Goal: Go to known website: Go to known website

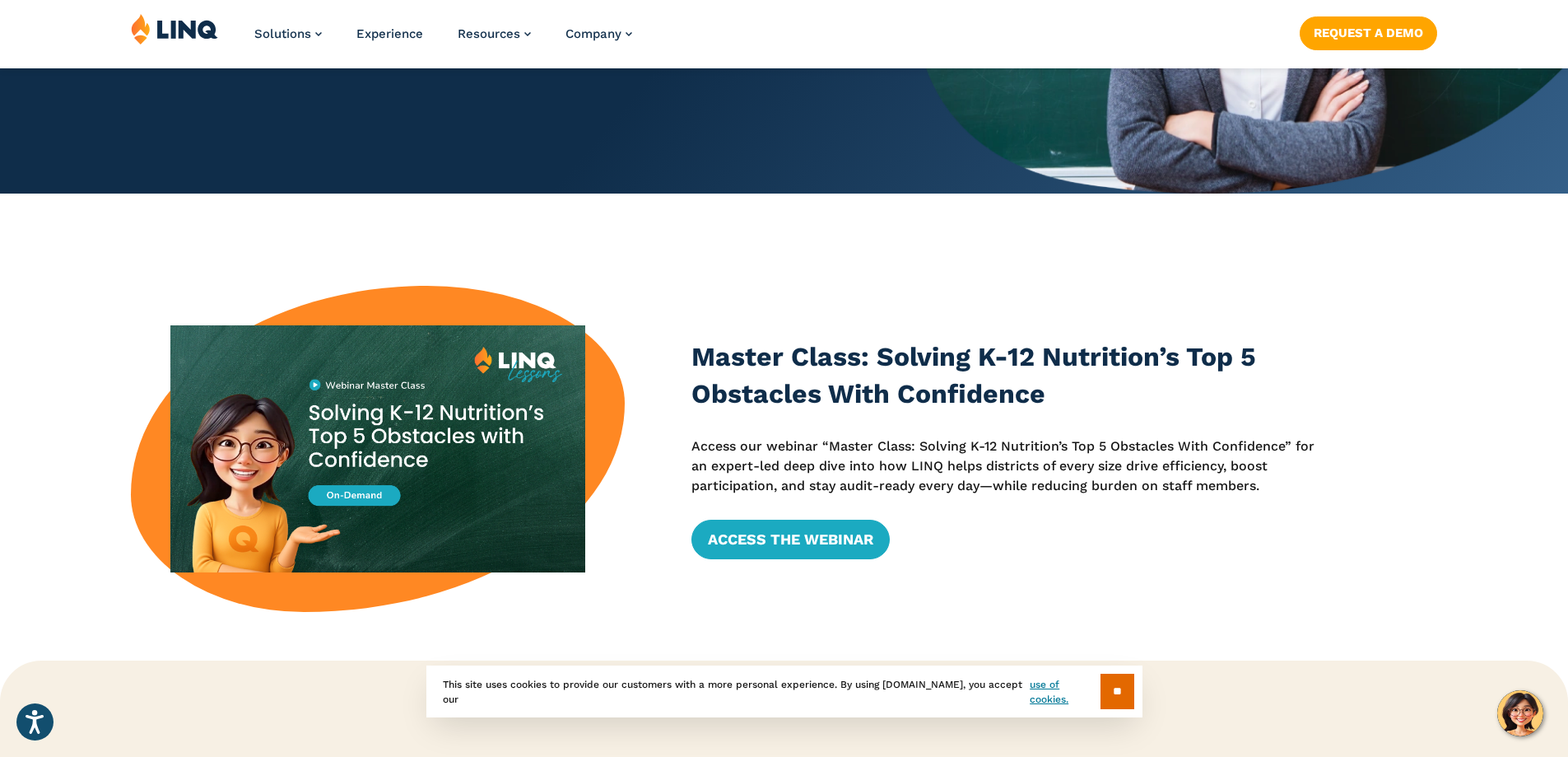
scroll to position [494, 0]
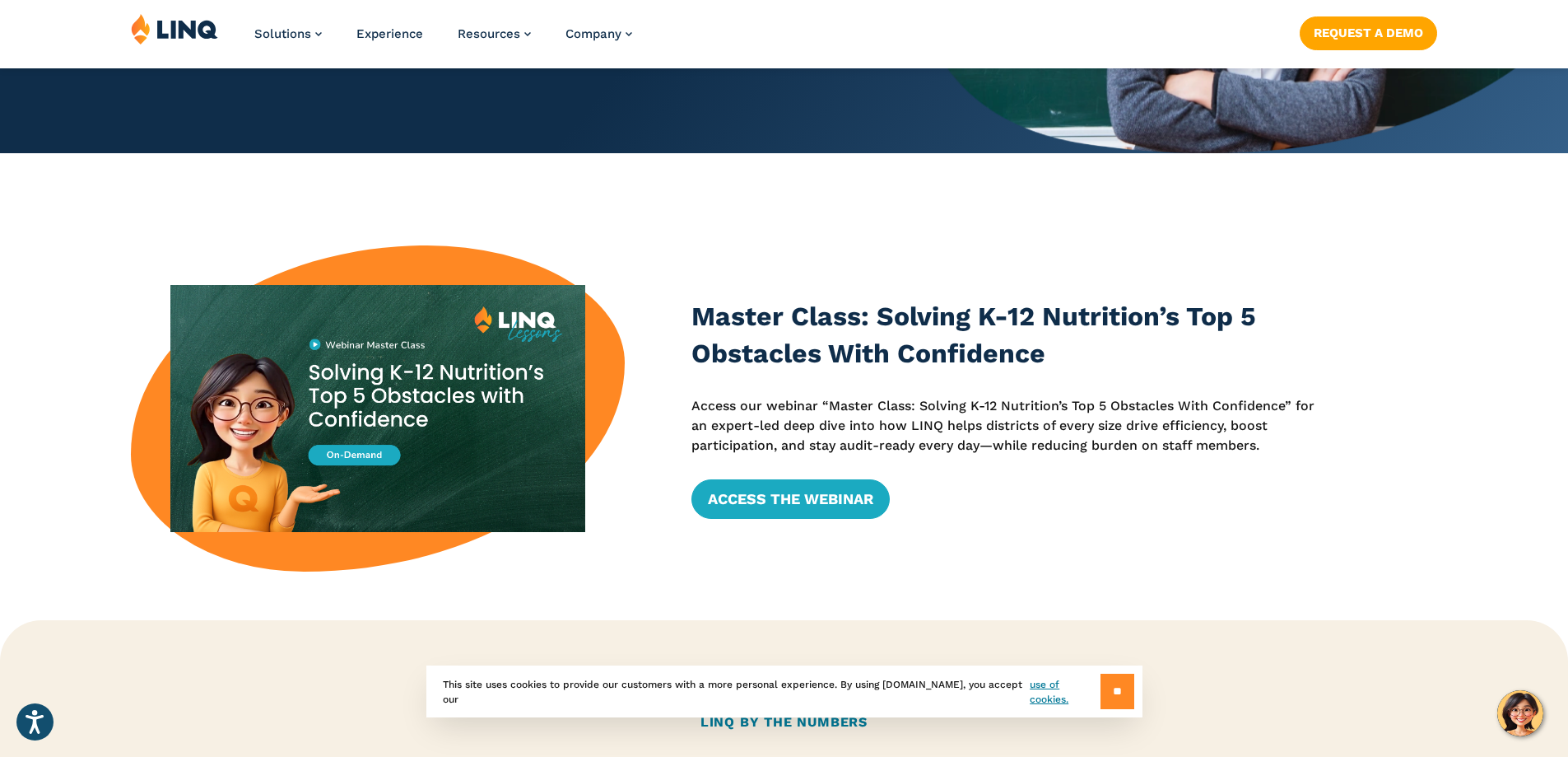
click at [1114, 701] on input "**" at bounding box center [1118, 692] width 33 height 35
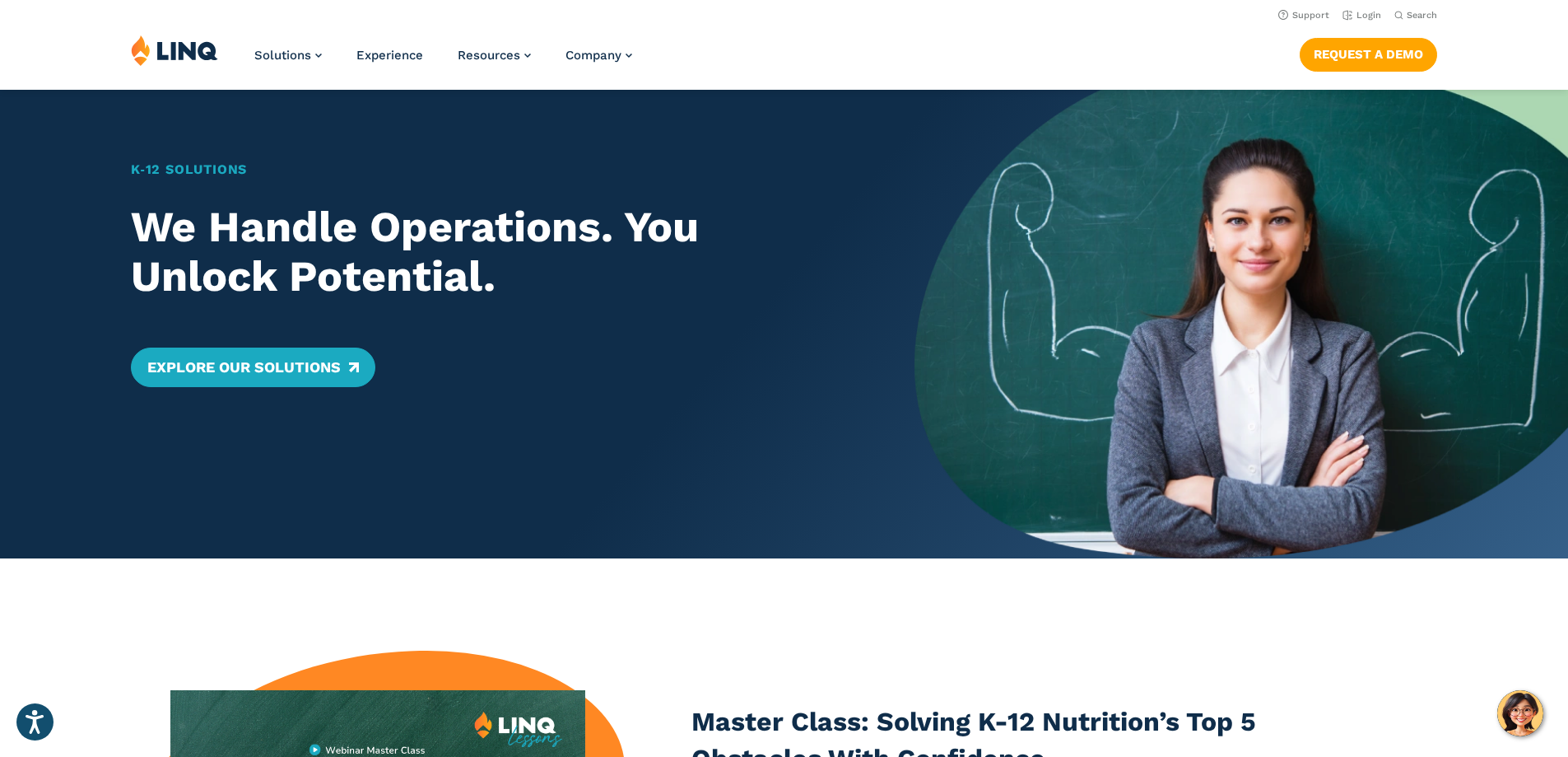
scroll to position [0, 0]
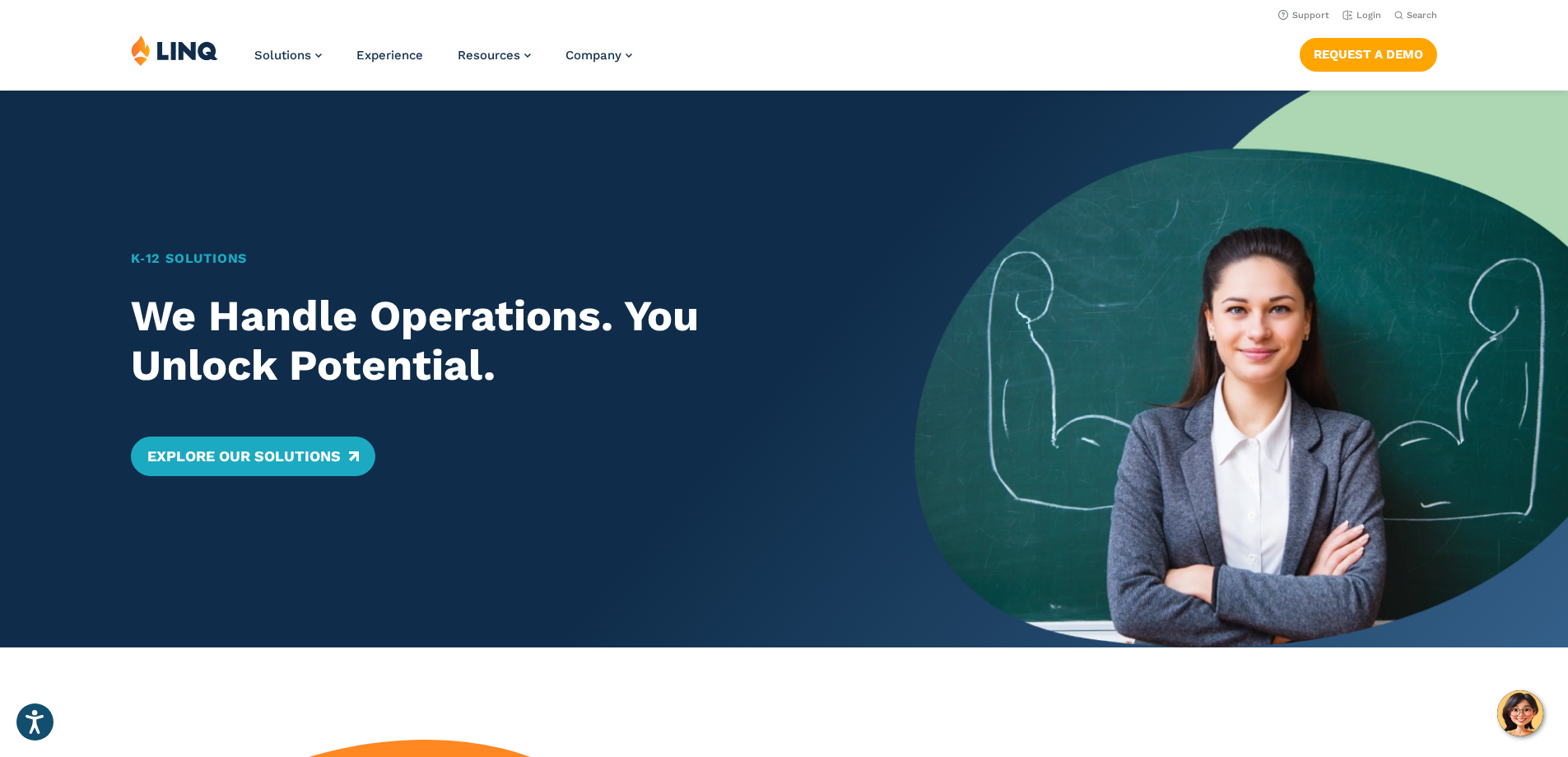
click at [193, 48] on img at bounding box center [174, 50] width 87 height 32
click at [1355, 16] on link "Login" at bounding box center [1362, 15] width 39 height 11
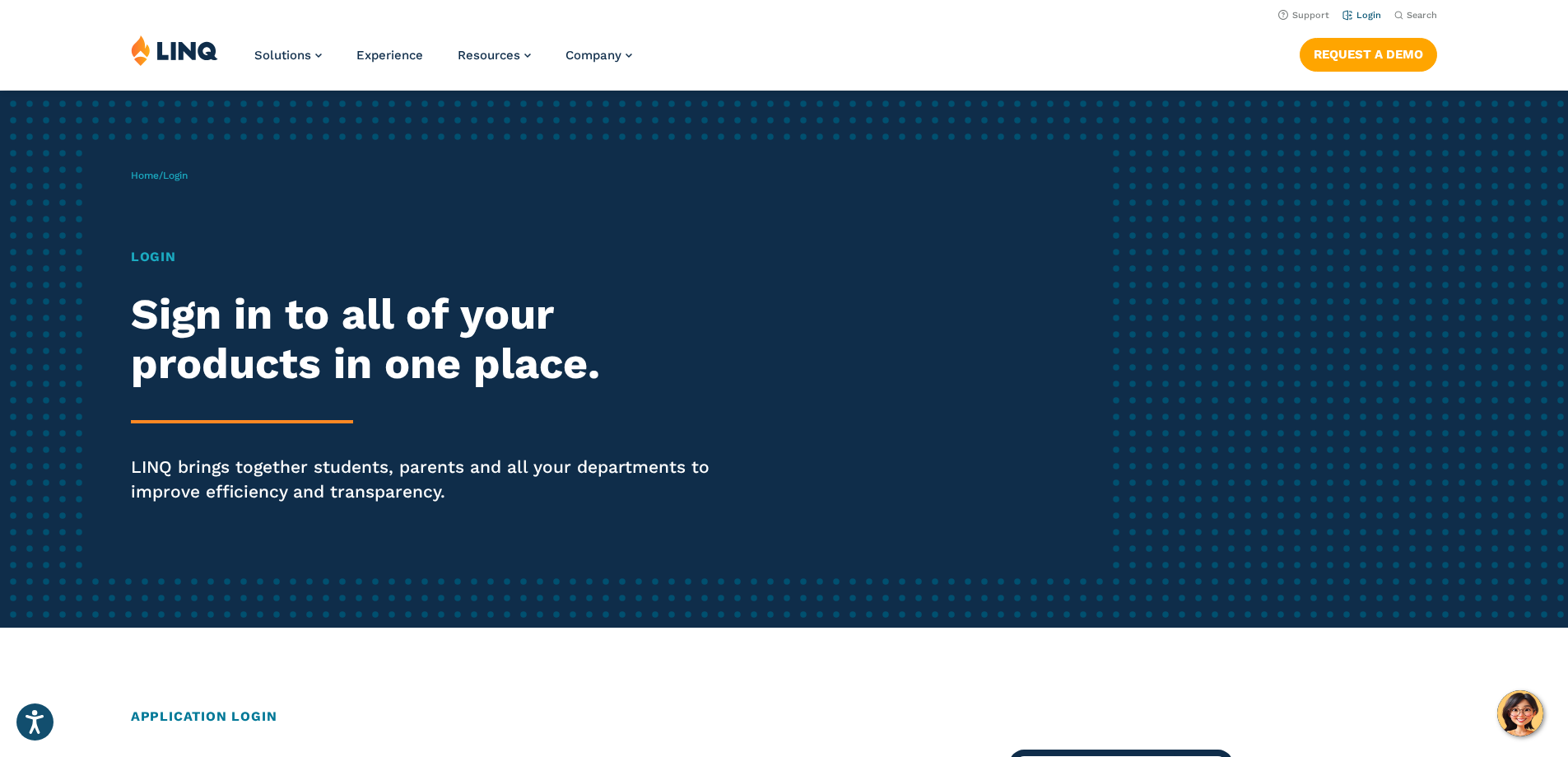
click at [1355, 18] on link "Login" at bounding box center [1362, 15] width 39 height 11
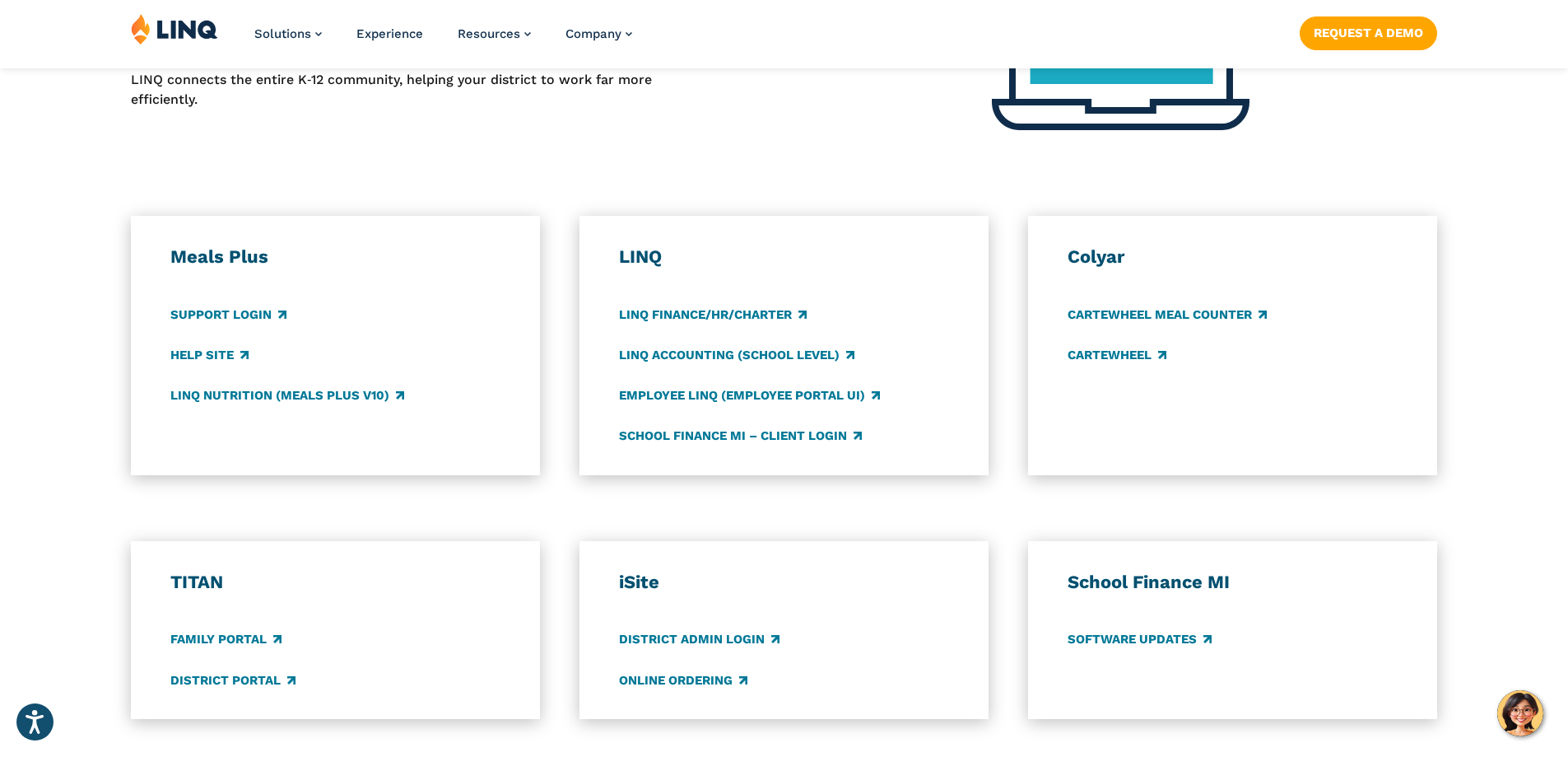
scroll to position [824, 0]
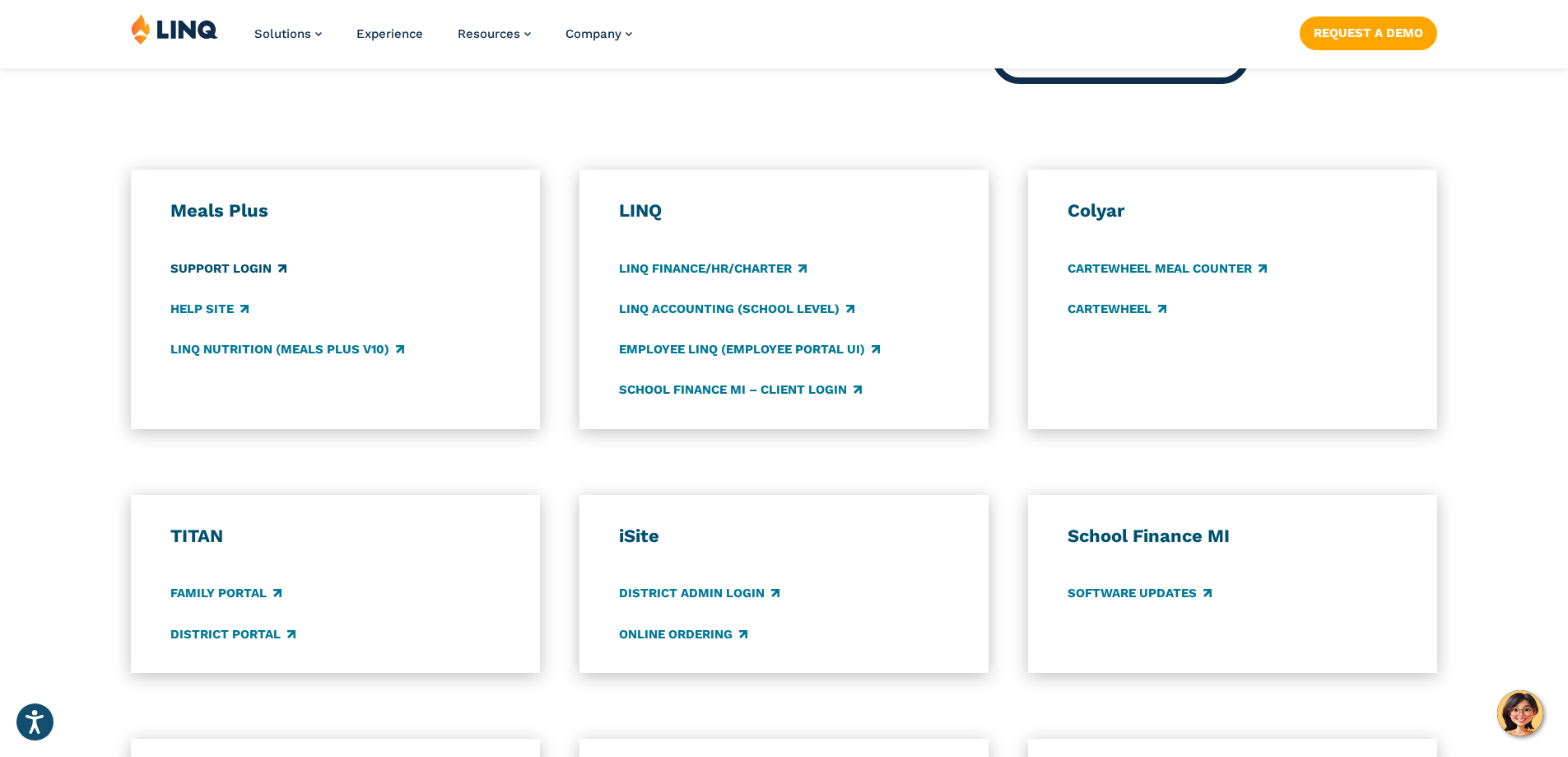
click at [217, 263] on link "Support Login" at bounding box center [228, 268] width 116 height 19
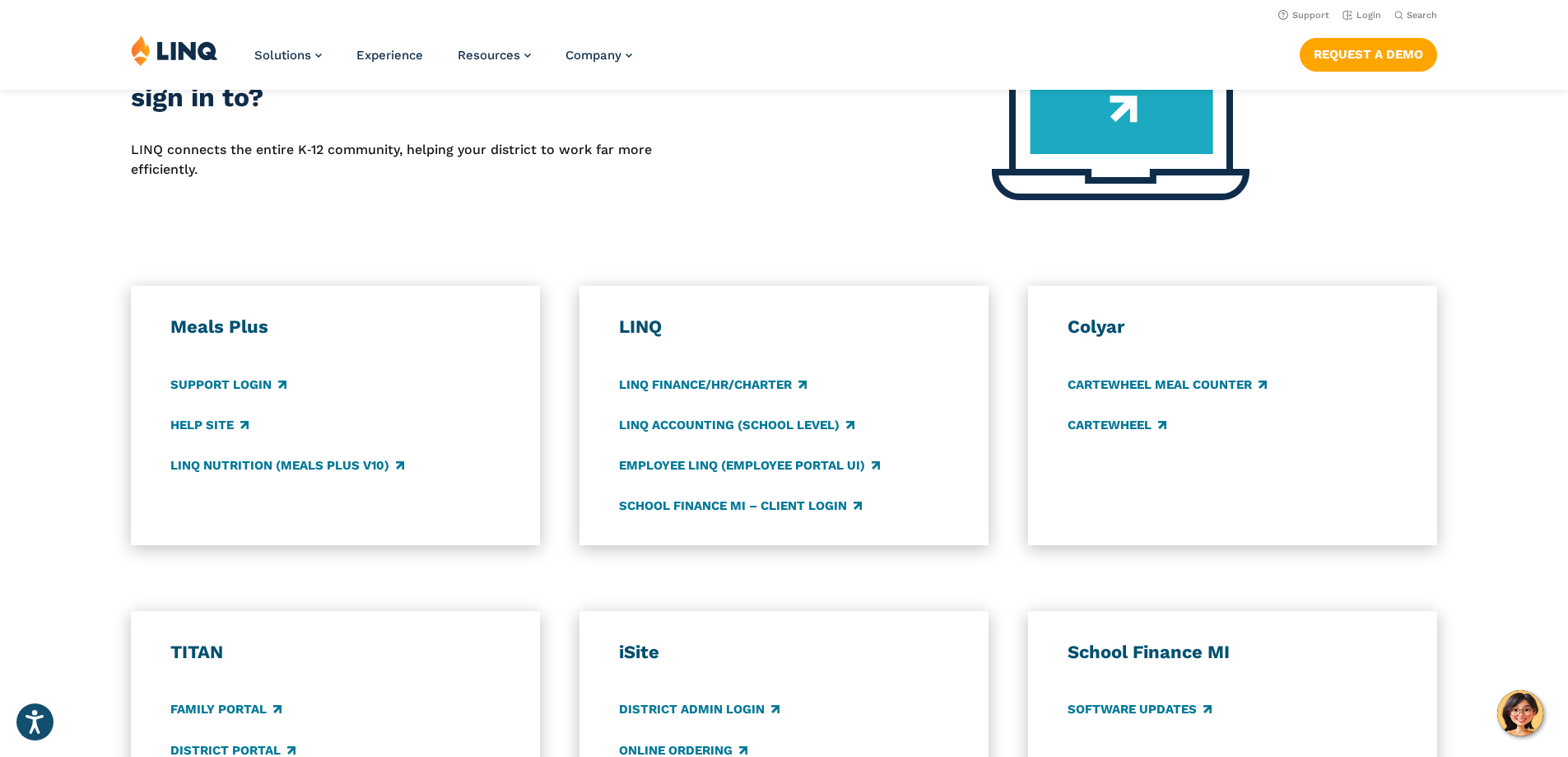
scroll to position [659, 0]
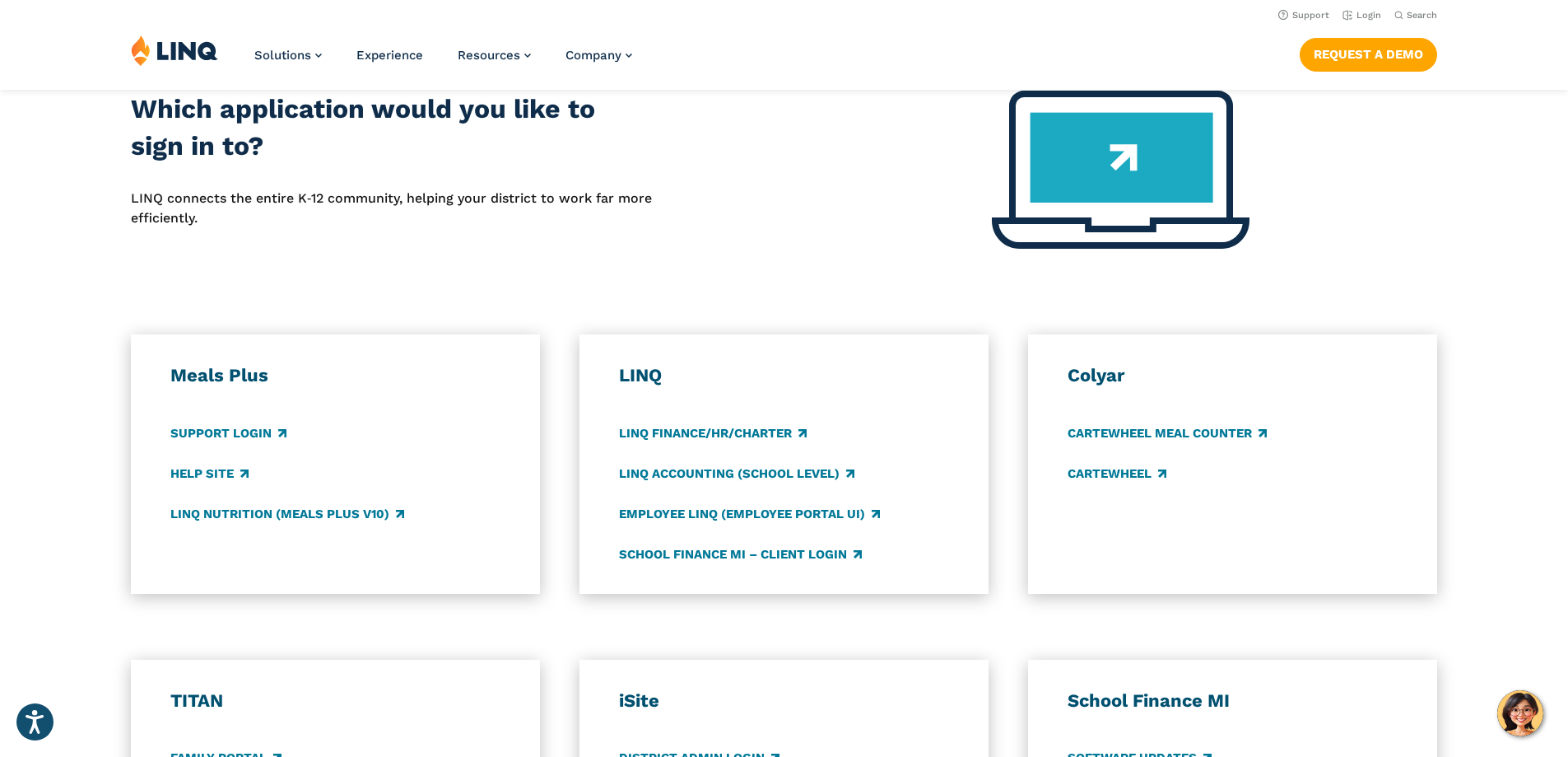
click at [633, 373] on h3 "LINQ" at bounding box center [785, 375] width 331 height 23
click at [722, 518] on link "Employee LINQ (Employee Portal UI)" at bounding box center [750, 514] width 261 height 19
